Goal: Navigation & Orientation: Find specific page/section

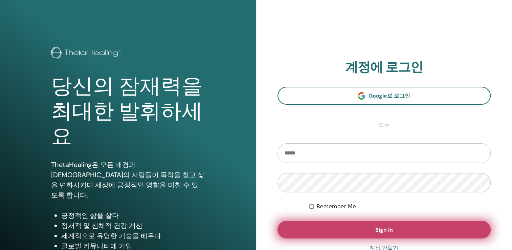
type input "**********"
click at [349, 229] on button "Sign In" at bounding box center [385, 230] width 214 height 18
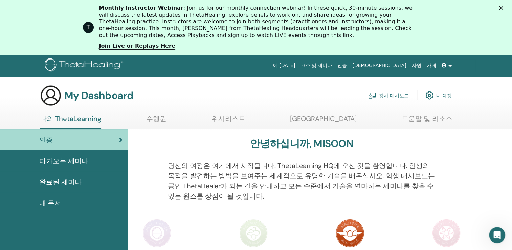
click at [452, 64] on link at bounding box center [447, 65] width 16 height 13
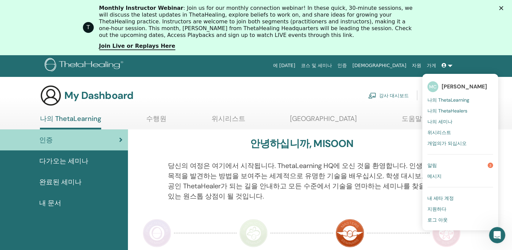
click at [439, 198] on span "내 세타 계정" at bounding box center [441, 198] width 26 height 6
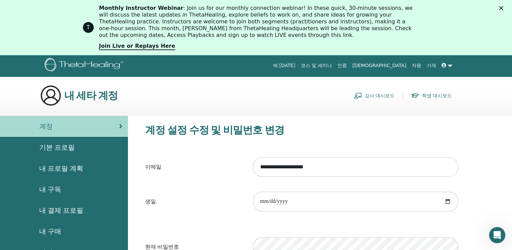
scroll to position [83, 0]
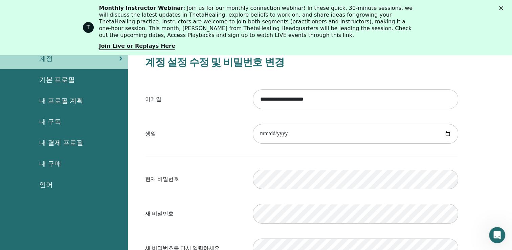
click at [47, 183] on span "언어" at bounding box center [46, 184] width 14 height 10
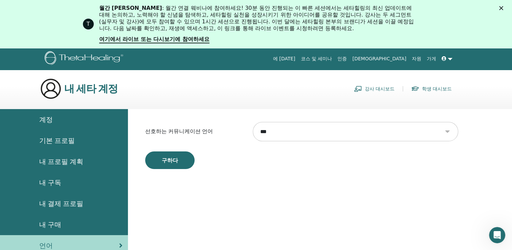
click at [449, 130] on select "** *** ***** *** ***** **** ***** **** *** *** ***** **** *** ****** *** **** *…" at bounding box center [355, 132] width 205 height 20
click at [253, 122] on select "** *** ***** *** ***** **** ***** **** *** *** ***** **** *** ****** *** **** *…" at bounding box center [355, 132] width 205 height 20
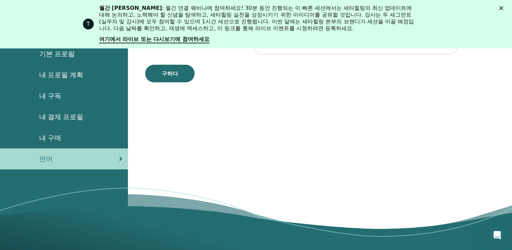
scroll to position [116, 0]
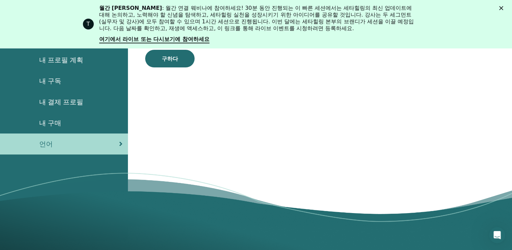
click at [52, 124] on span "내 구매" at bounding box center [50, 123] width 22 height 10
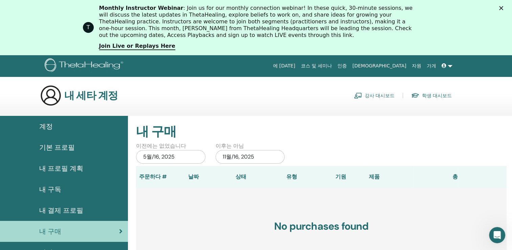
click at [50, 207] on span "내 결제 프로필" at bounding box center [61, 210] width 44 height 10
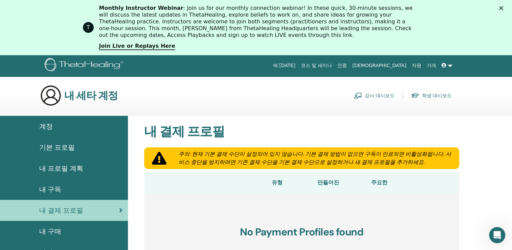
click at [59, 149] on span "기본 프로필" at bounding box center [57, 147] width 36 height 10
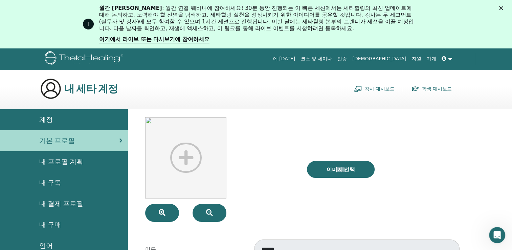
click at [47, 121] on span "계정" at bounding box center [46, 119] width 14 height 10
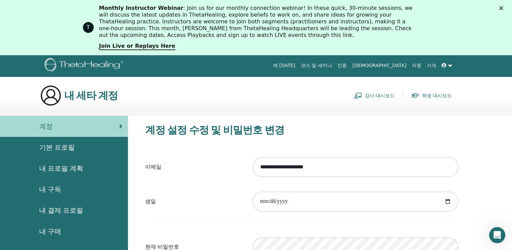
click at [443, 63] on icon at bounding box center [444, 65] width 5 height 5
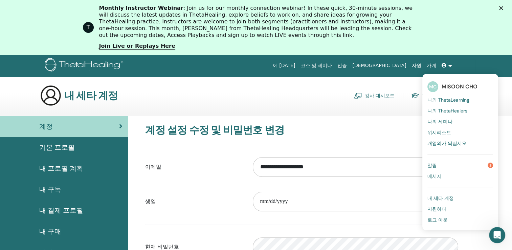
click at [443, 118] on span "나의 세미나" at bounding box center [440, 121] width 25 height 6
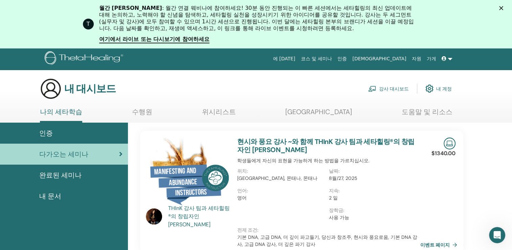
click at [450, 58] on link at bounding box center [447, 58] width 16 height 13
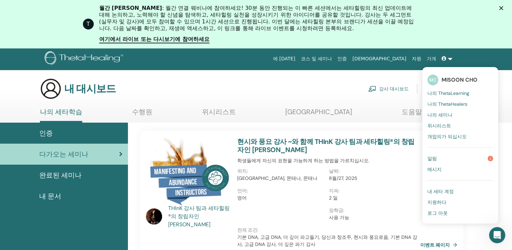
click at [447, 104] on span "나의 ThetaHealers" at bounding box center [448, 104] width 40 height 6
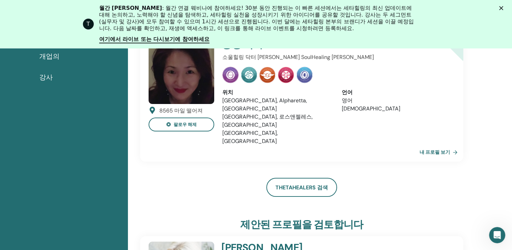
scroll to position [119, 0]
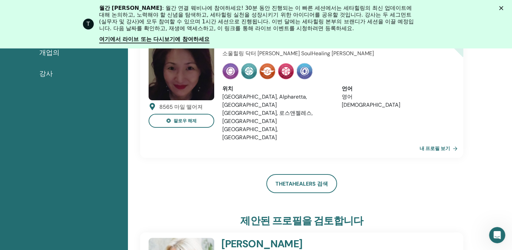
click at [435, 142] on link "내 프로필 보기" at bounding box center [440, 149] width 41 height 14
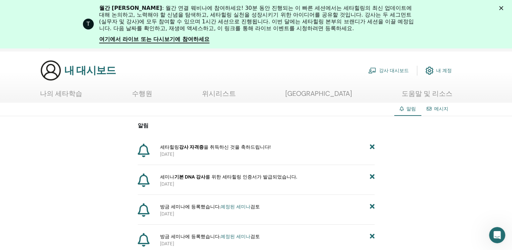
scroll to position [84, 0]
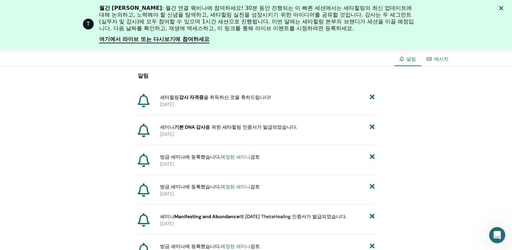
click at [229, 155] on link "예정된 세미나" at bounding box center [236, 157] width 30 height 6
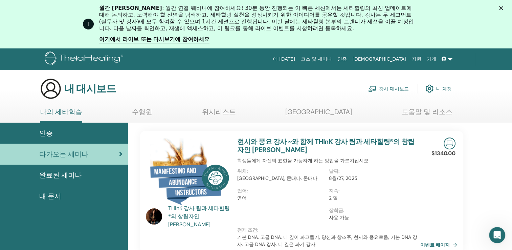
click at [449, 143] on img at bounding box center [450, 143] width 12 height 12
click at [314, 140] on link "현시와 풍요 강사 ~와 함께 THInK 강사 팀과 세타힐링®의 창립자인 Vianna Stibal" at bounding box center [325, 145] width 177 height 17
click at [448, 59] on link at bounding box center [447, 58] width 16 height 13
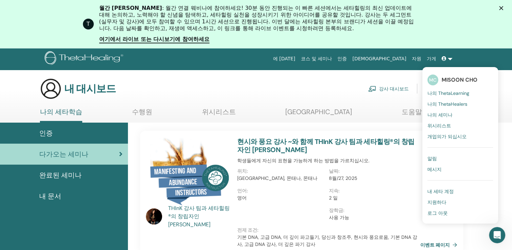
click at [152, 113] on link "수행원" at bounding box center [142, 114] width 20 height 13
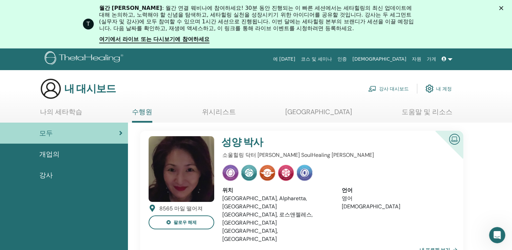
click at [236, 116] on link "위시리스트" at bounding box center [219, 114] width 34 height 13
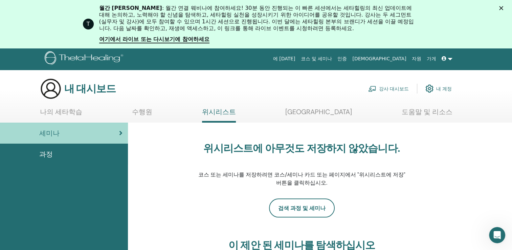
click at [331, 109] on link "[GEOGRAPHIC_DATA]" at bounding box center [318, 114] width 67 height 13
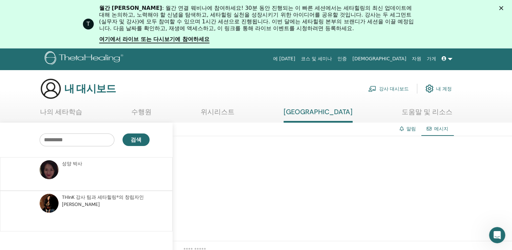
click at [60, 113] on link "나의 세타학습" at bounding box center [61, 114] width 42 height 13
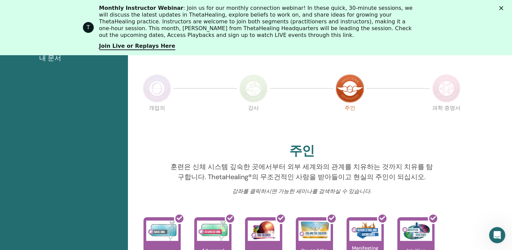
scroll to position [79, 0]
